Goal: Task Accomplishment & Management: Check status

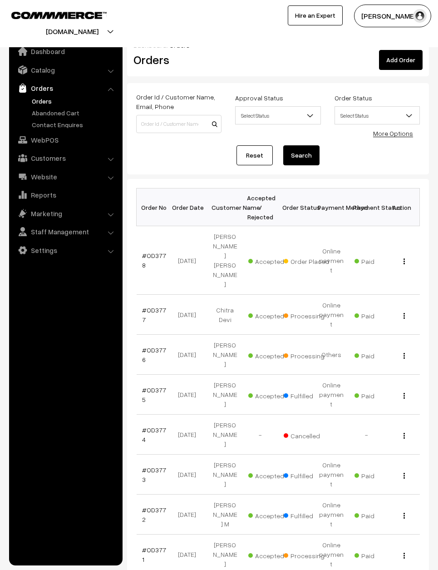
click at [43, 101] on link "Orders" at bounding box center [75, 101] width 90 height 10
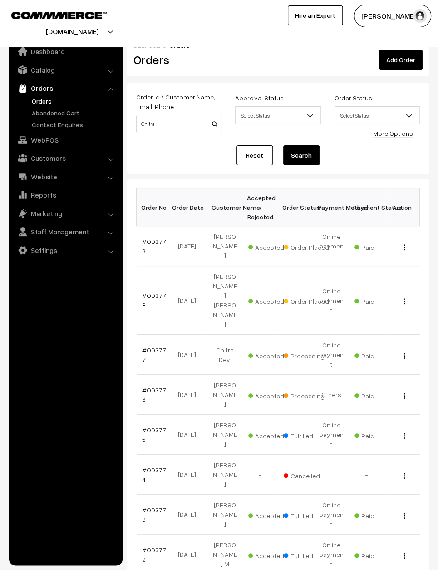
type input "Chitra"
click at [403, 352] on button "button" at bounding box center [404, 355] width 2 height 7
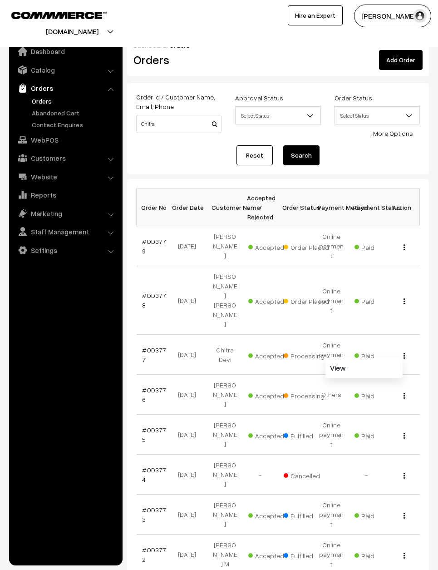
click at [364, 358] on link "View" at bounding box center [364, 368] width 77 height 20
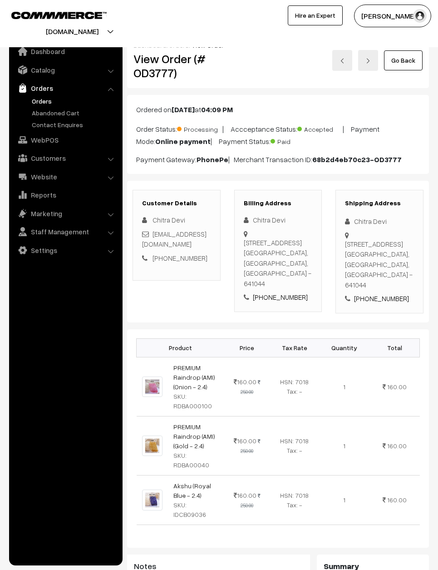
click at [412, 55] on link "Go Back" at bounding box center [403, 60] width 39 height 20
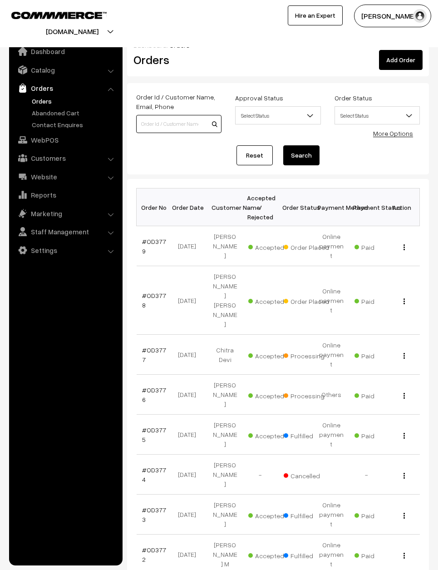
click at [173, 122] on input at bounding box center [178, 124] width 85 height 18
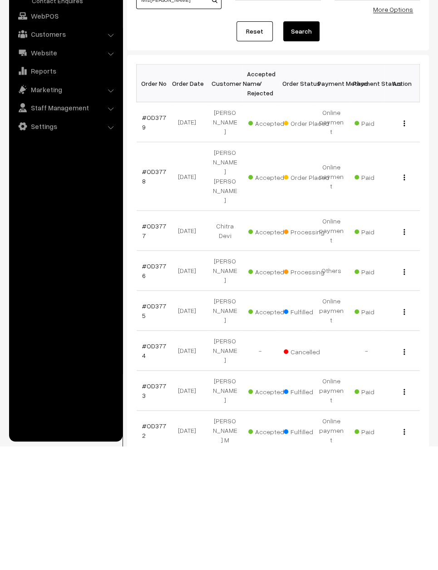
scroll to position [113, 0]
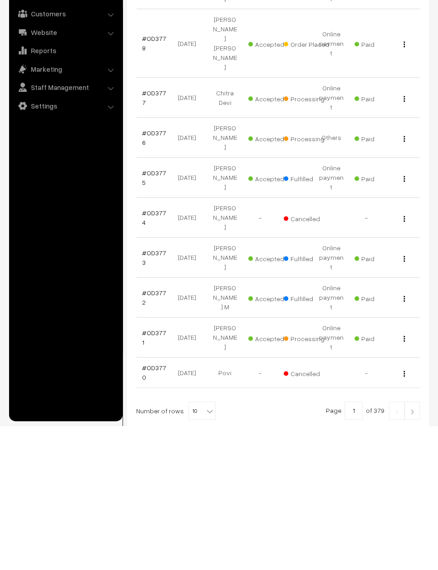
type input "Mrs kama"
click at [412, 553] on img at bounding box center [412, 555] width 8 height 5
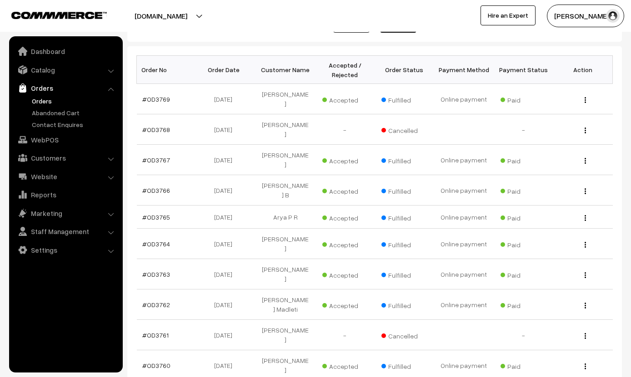
scroll to position [130, 0]
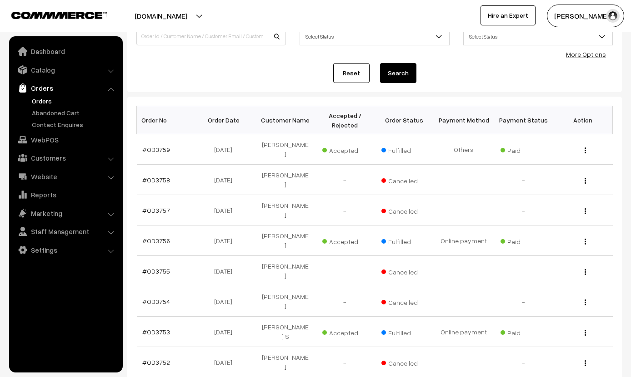
scroll to position [154, 0]
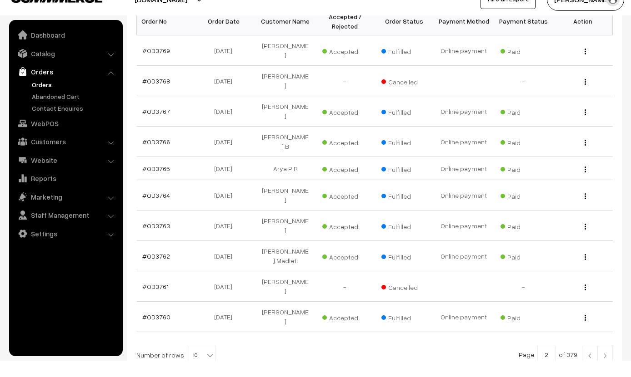
scroll to position [161, 0]
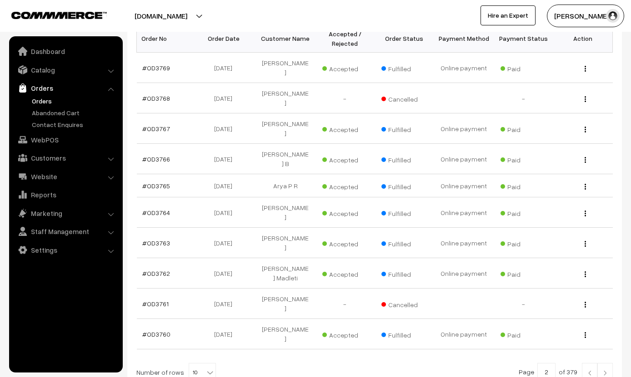
click at [591, 371] on img at bounding box center [589, 373] width 8 height 5
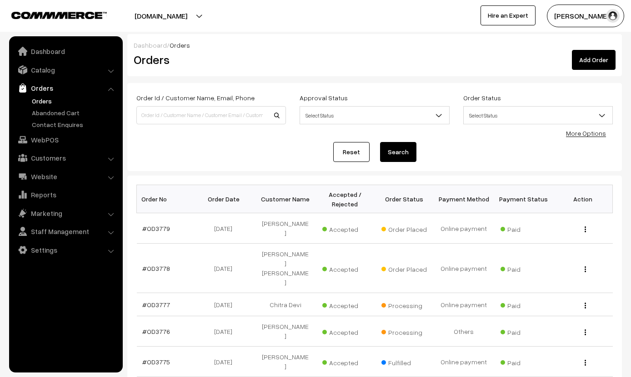
click at [353, 152] on link "Reset" at bounding box center [351, 152] width 36 height 20
click at [350, 156] on link "Reset" at bounding box center [351, 152] width 36 height 20
click at [165, 124] on input at bounding box center [210, 115] width 149 height 18
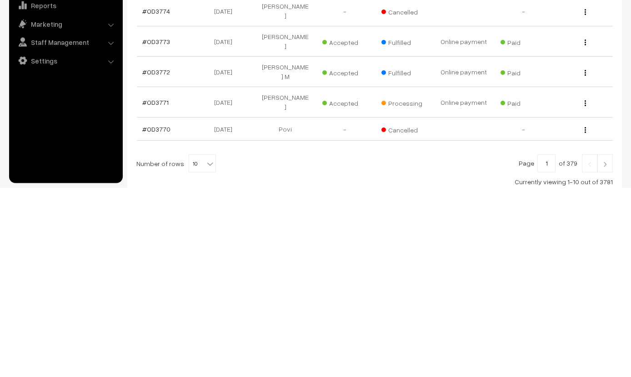
scroll to position [194, 0]
type input "Mrs kamala"
click at [598, 342] on link at bounding box center [604, 351] width 15 height 18
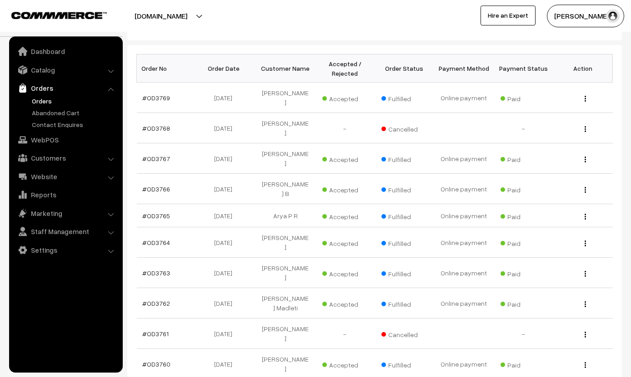
scroll to position [130, 0]
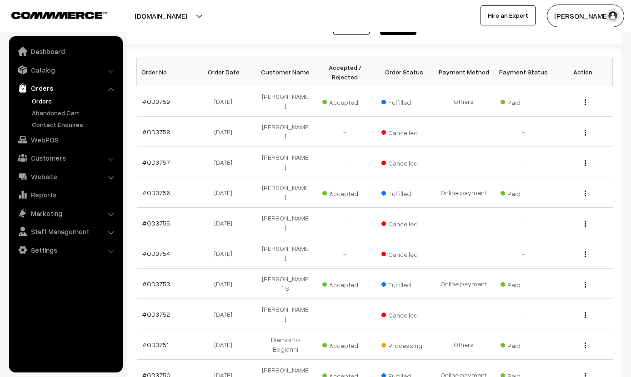
scroll to position [154, 0]
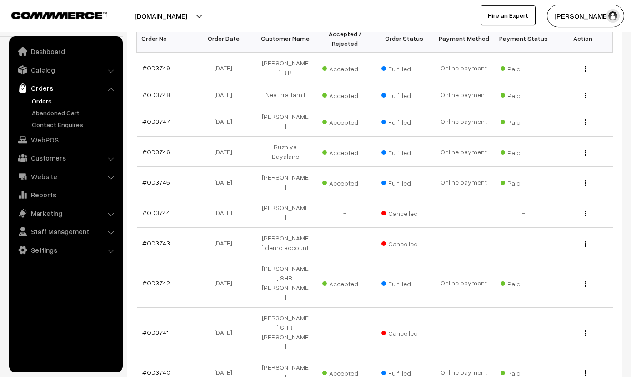
scroll to position [167, 0]
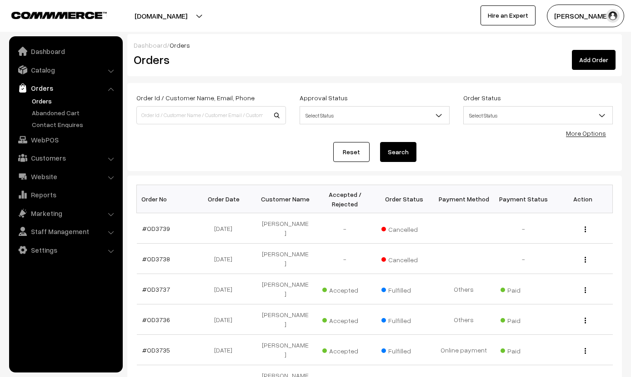
click at [347, 152] on link "Reset" at bounding box center [351, 152] width 36 height 20
click at [213, 113] on input at bounding box center [210, 115] width 149 height 18
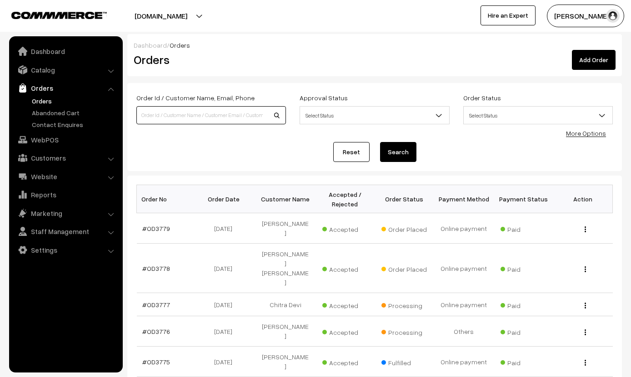
click at [203, 107] on input at bounding box center [210, 115] width 149 height 18
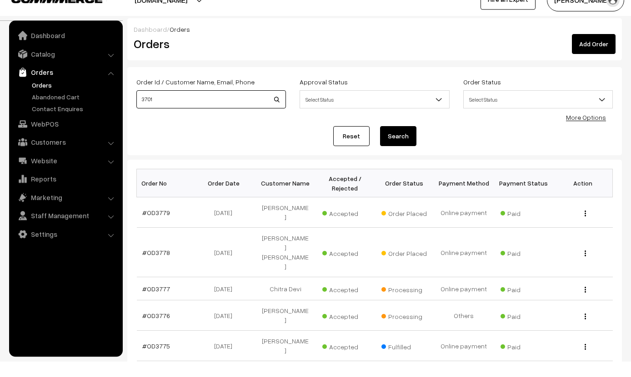
type input "3701"
click at [402, 142] on button "Search" at bounding box center [398, 152] width 36 height 20
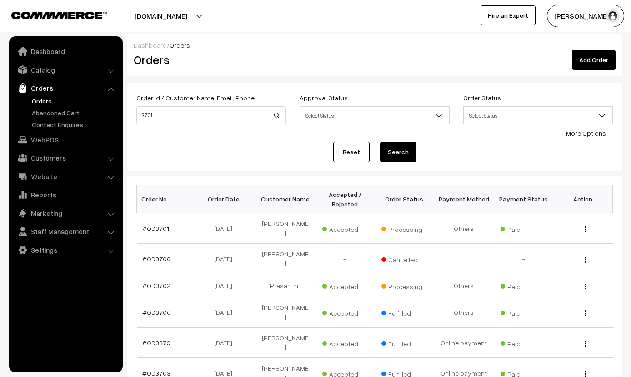
click at [593, 225] on div "View" at bounding box center [582, 229] width 49 height 10
click at [589, 224] on div "View" at bounding box center [582, 229] width 49 height 10
click at [586, 226] on button "button" at bounding box center [585, 229] width 2 height 7
click at [567, 237] on link "View" at bounding box center [544, 242] width 77 height 20
click at [225, 111] on input "3701" at bounding box center [210, 115] width 149 height 18
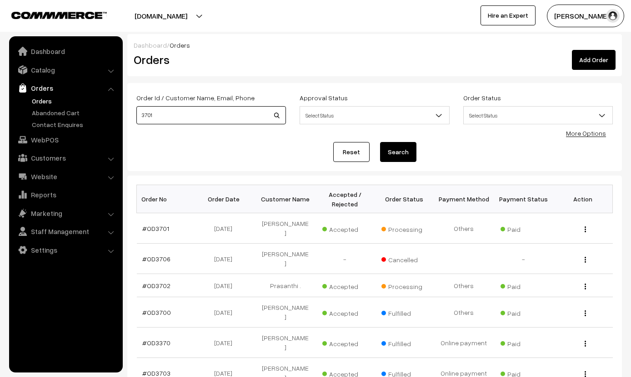
click at [157, 120] on input "3701" at bounding box center [210, 115] width 149 height 18
type input "3"
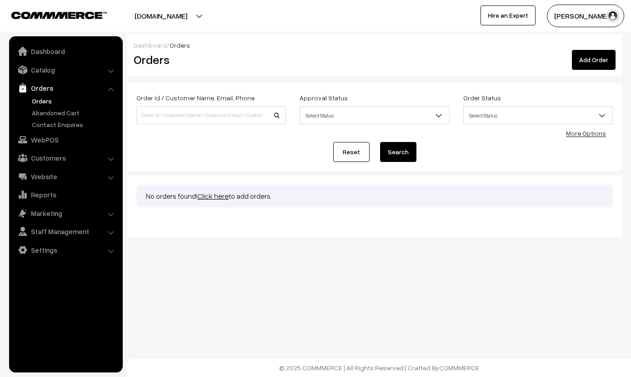
click at [352, 148] on link "Reset" at bounding box center [351, 152] width 36 height 20
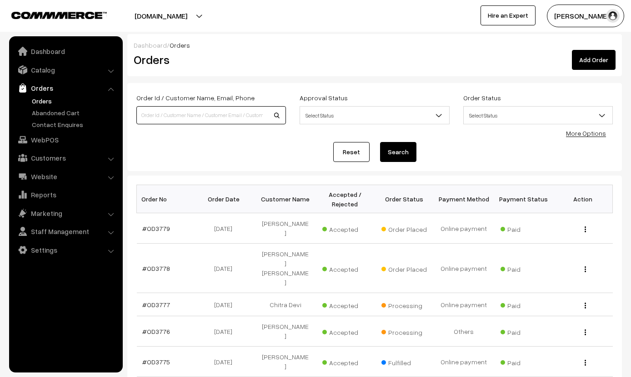
click at [232, 115] on input at bounding box center [210, 115] width 149 height 18
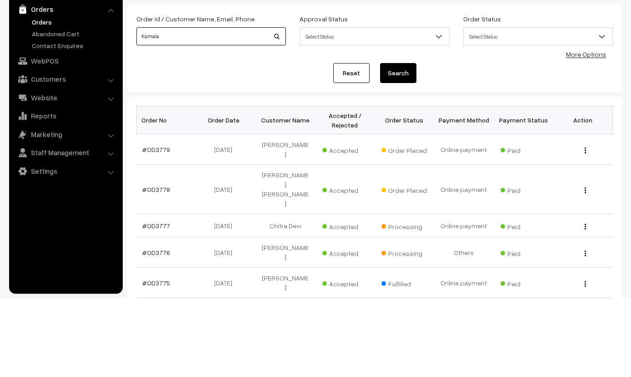
type input "Kamala"
click at [402, 142] on button "Search" at bounding box center [398, 152] width 36 height 20
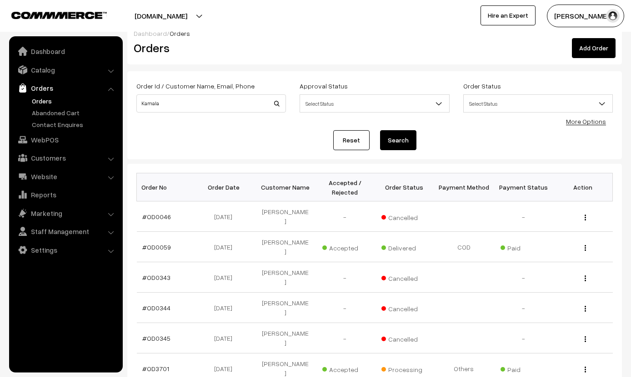
scroll to position [18, 0]
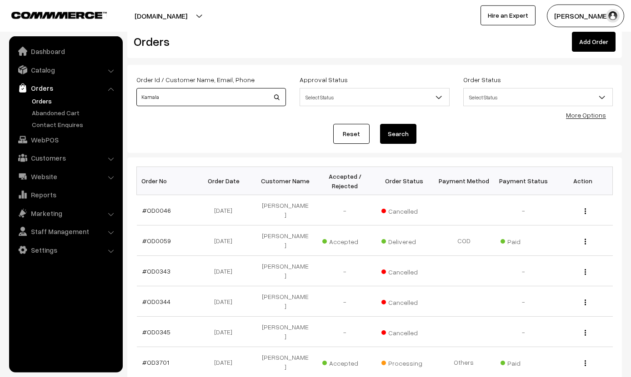
click at [197, 102] on input "Kamala" at bounding box center [210, 97] width 149 height 18
click at [202, 100] on input "Ka" at bounding box center [210, 97] width 149 height 18
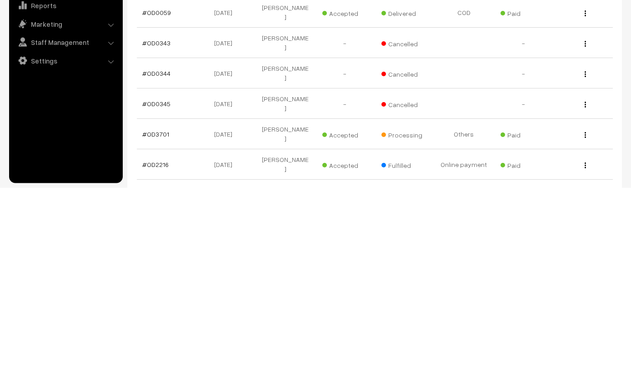
scroll to position [61, 0]
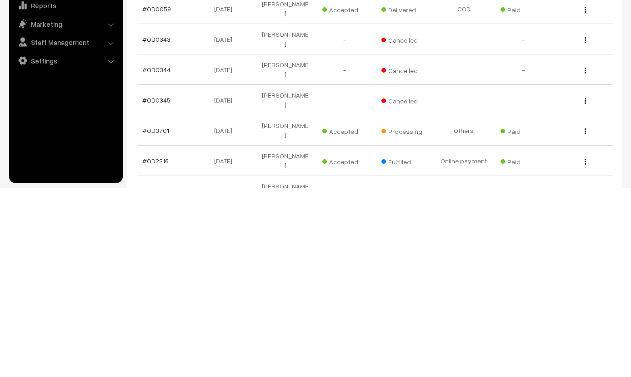
type input "Ka"
click at [581, 315] on div "View" at bounding box center [582, 320] width 49 height 10
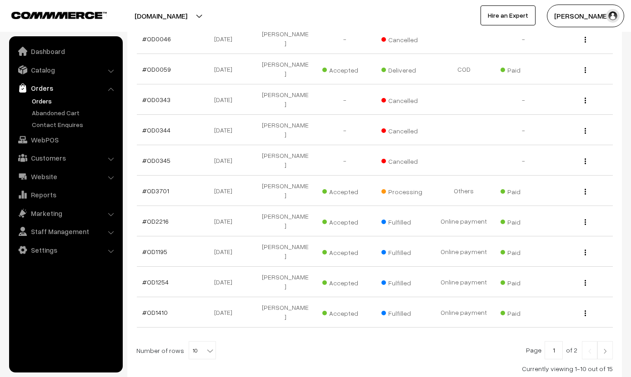
click at [588, 186] on div "View" at bounding box center [582, 191] width 49 height 10
click at [580, 186] on div "View" at bounding box center [582, 191] width 49 height 10
click at [582, 176] on td "View" at bounding box center [583, 191] width 60 height 30
click at [156, 187] on link "#OD3701" at bounding box center [155, 191] width 27 height 8
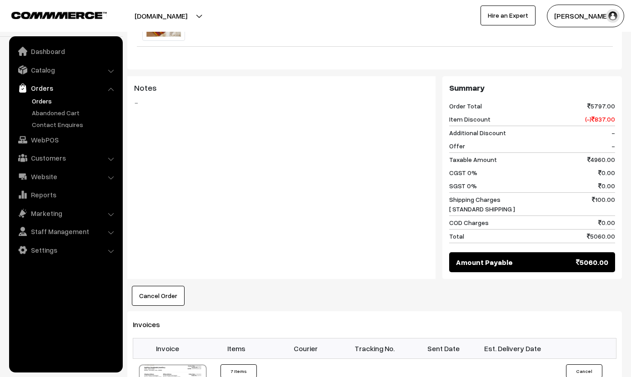
scroll to position [492, 0]
